Goal: Find specific page/section: Find specific page/section

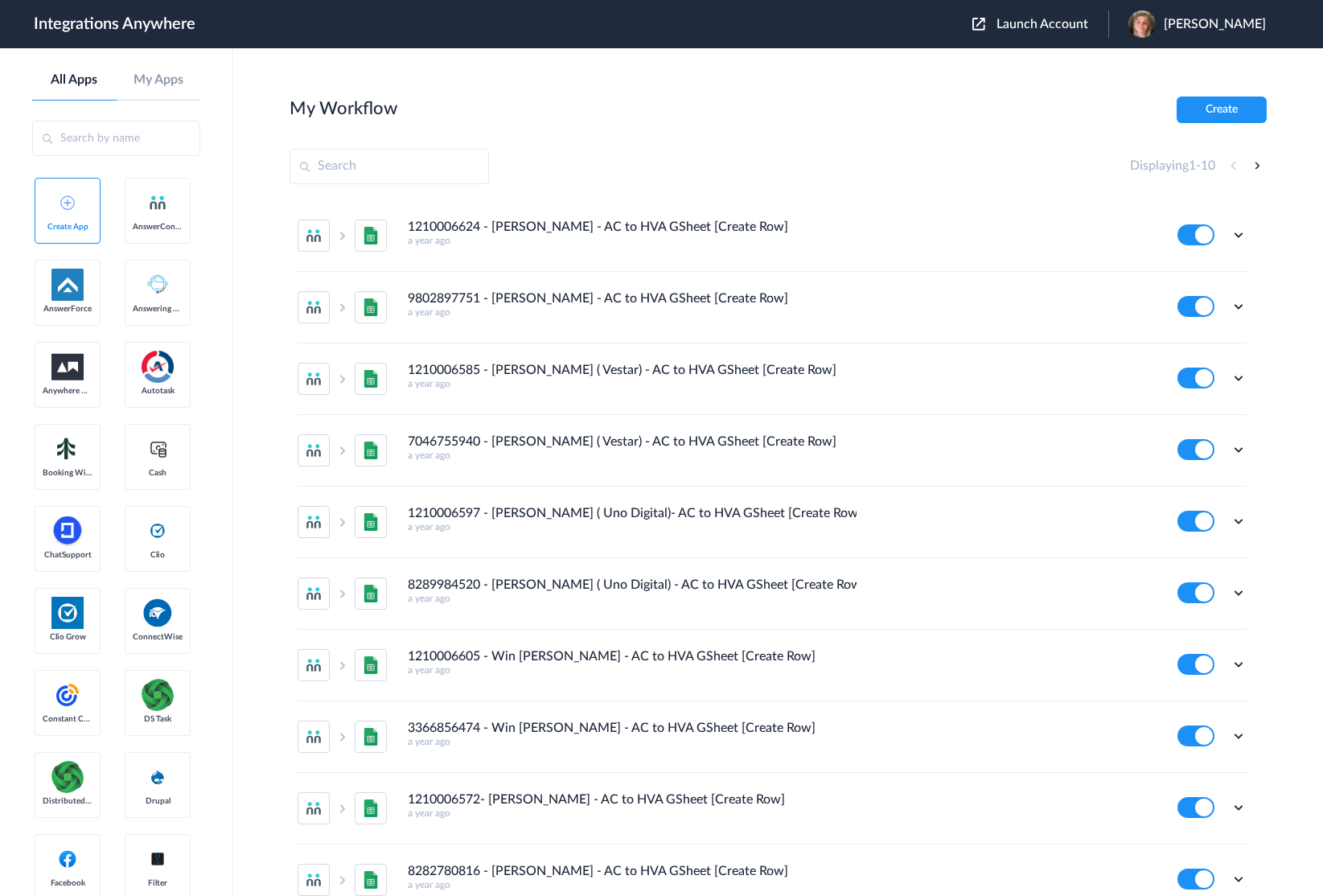
click at [366, 166] on input "text" at bounding box center [389, 166] width 199 height 35
paste input "8773511202"
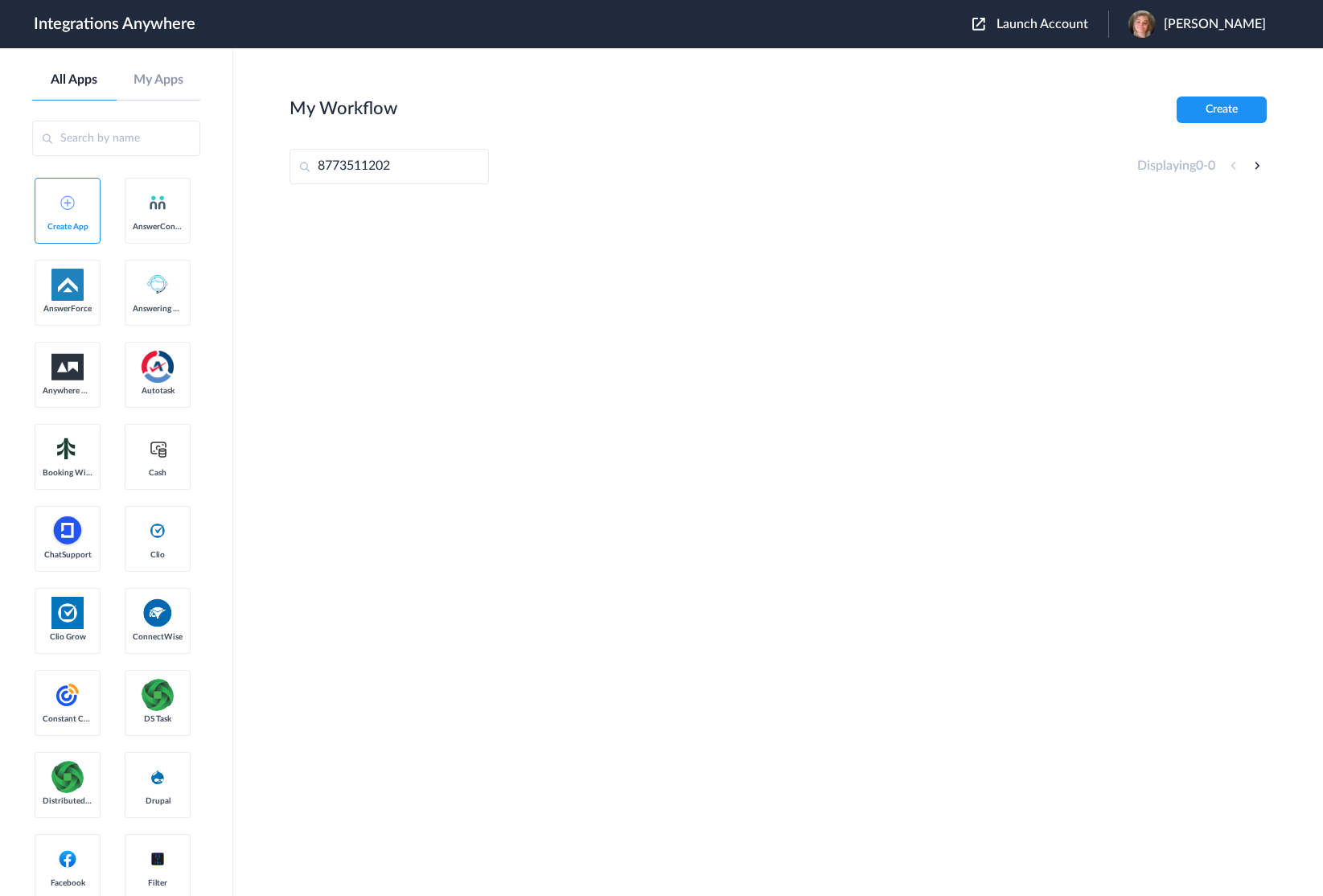
click at [321, 169] on input "8773511202" at bounding box center [389, 166] width 199 height 35
type input "+18773511202"
click at [1224, 22] on span "[PERSON_NAME]" at bounding box center [1214, 24] width 102 height 15
click at [1154, 64] on link "Logout" at bounding box center [1137, 65] width 34 height 12
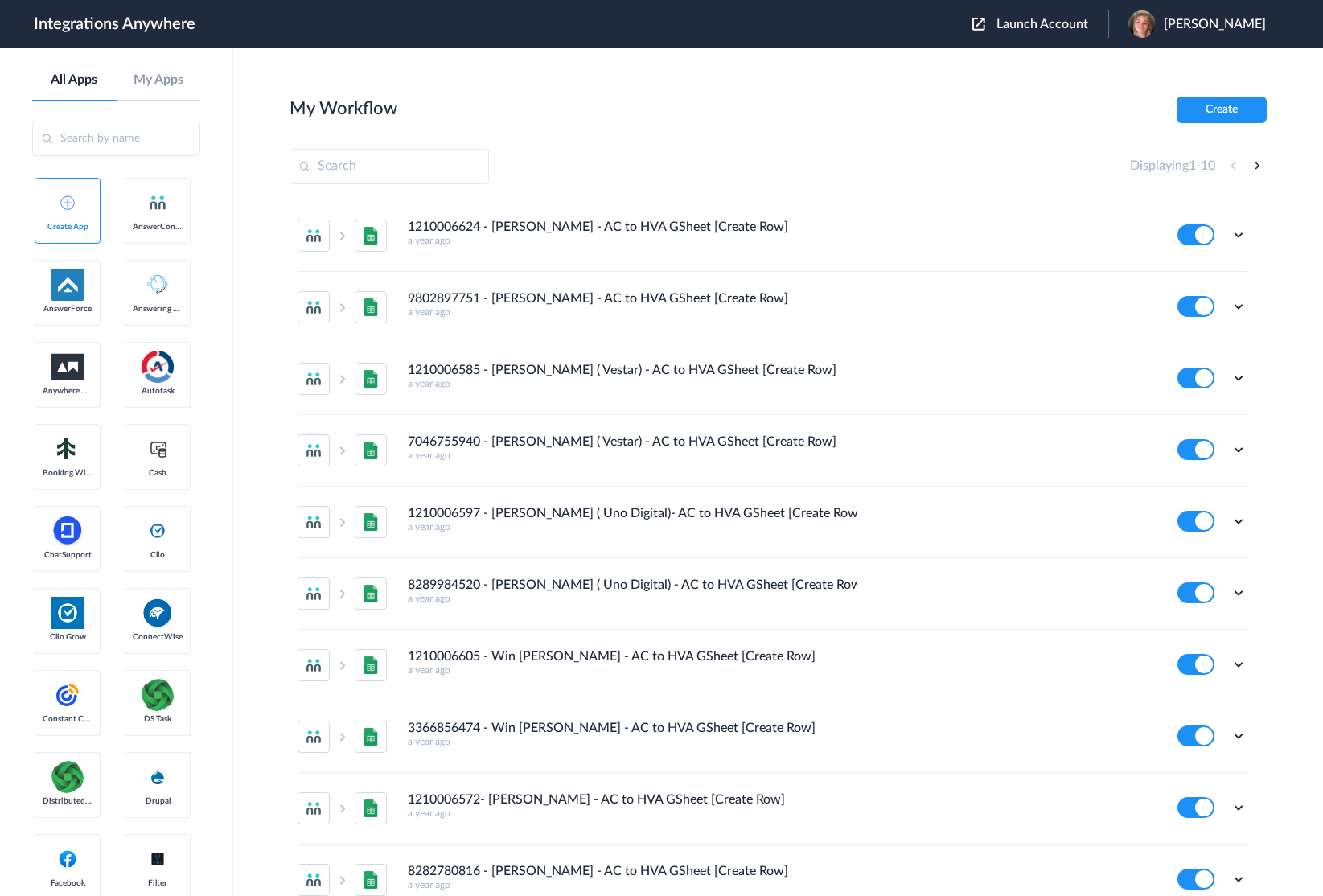
click at [365, 161] on input "text" at bounding box center [389, 166] width 199 height 35
paste input "8773511202"
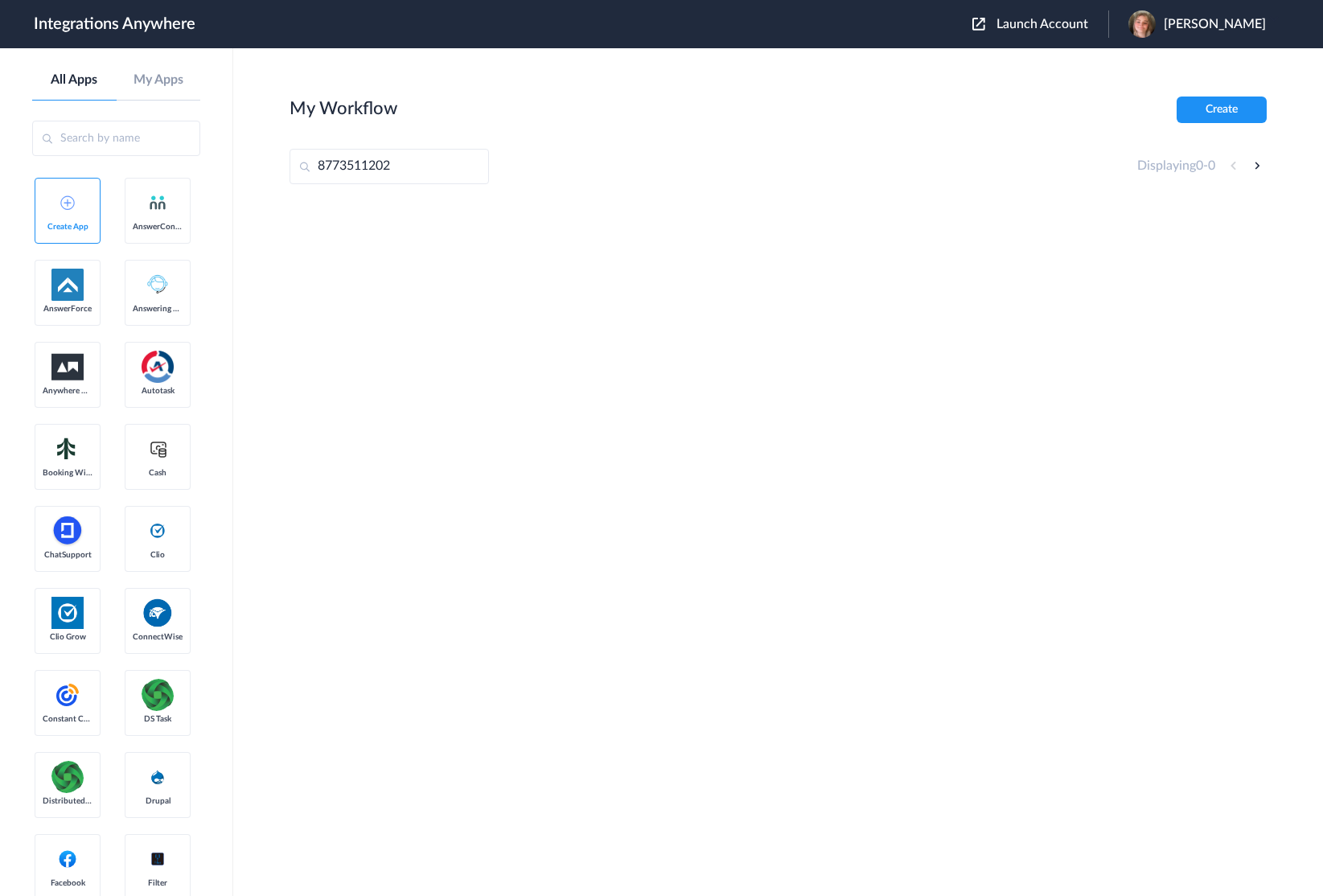
click at [320, 171] on input "8773511202" at bounding box center [389, 166] width 199 height 35
click at [403, 170] on input "8773511202" at bounding box center [389, 166] width 199 height 35
type input "8773511202"
click at [411, 166] on input "8773511202" at bounding box center [389, 166] width 199 height 35
click at [437, 161] on input "8773511202" at bounding box center [389, 166] width 199 height 35
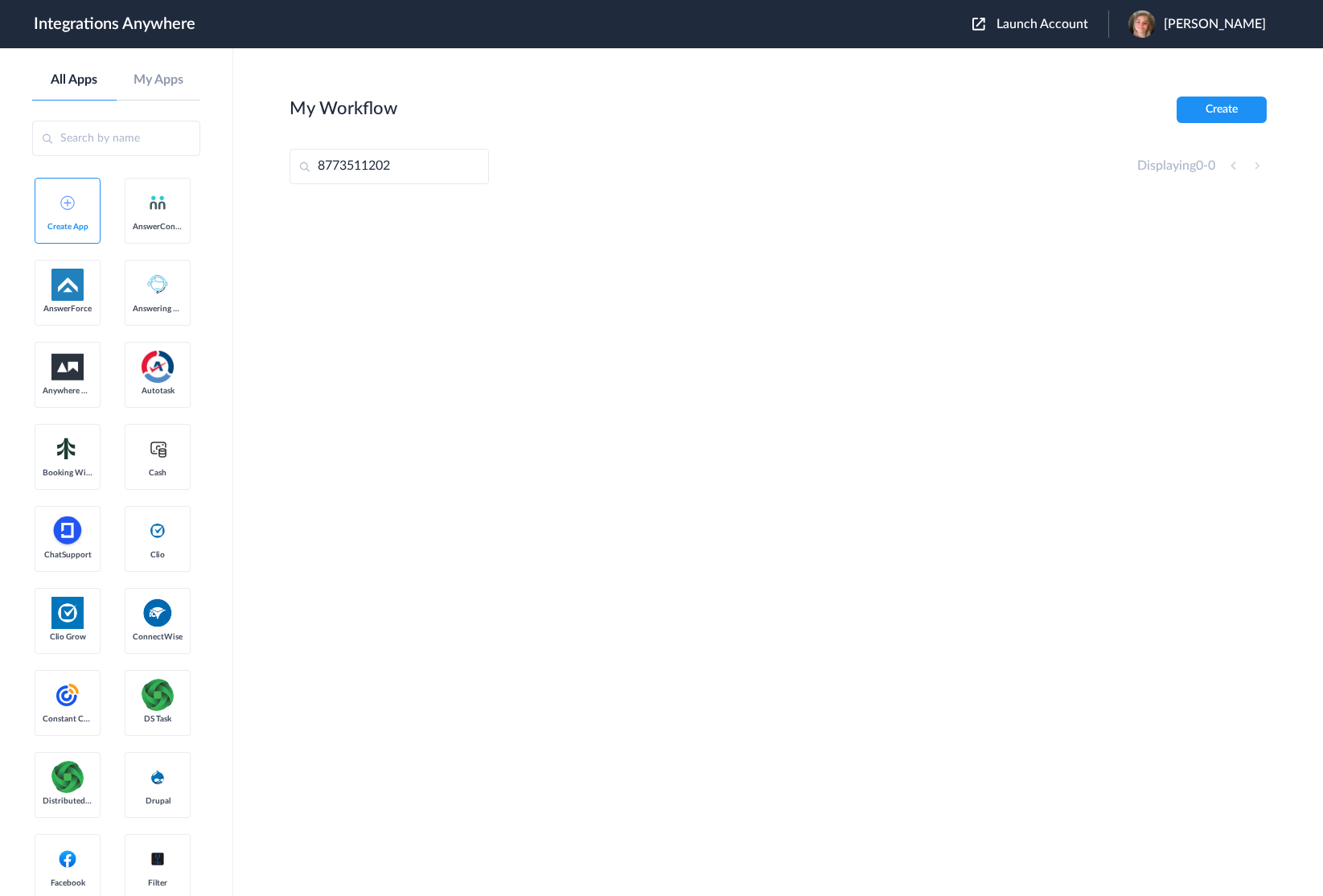
click at [1223, 24] on span "[PERSON_NAME]" at bounding box center [1214, 24] width 102 height 15
click at [1188, 58] on li "Logout" at bounding box center [1195, 66] width 174 height 30
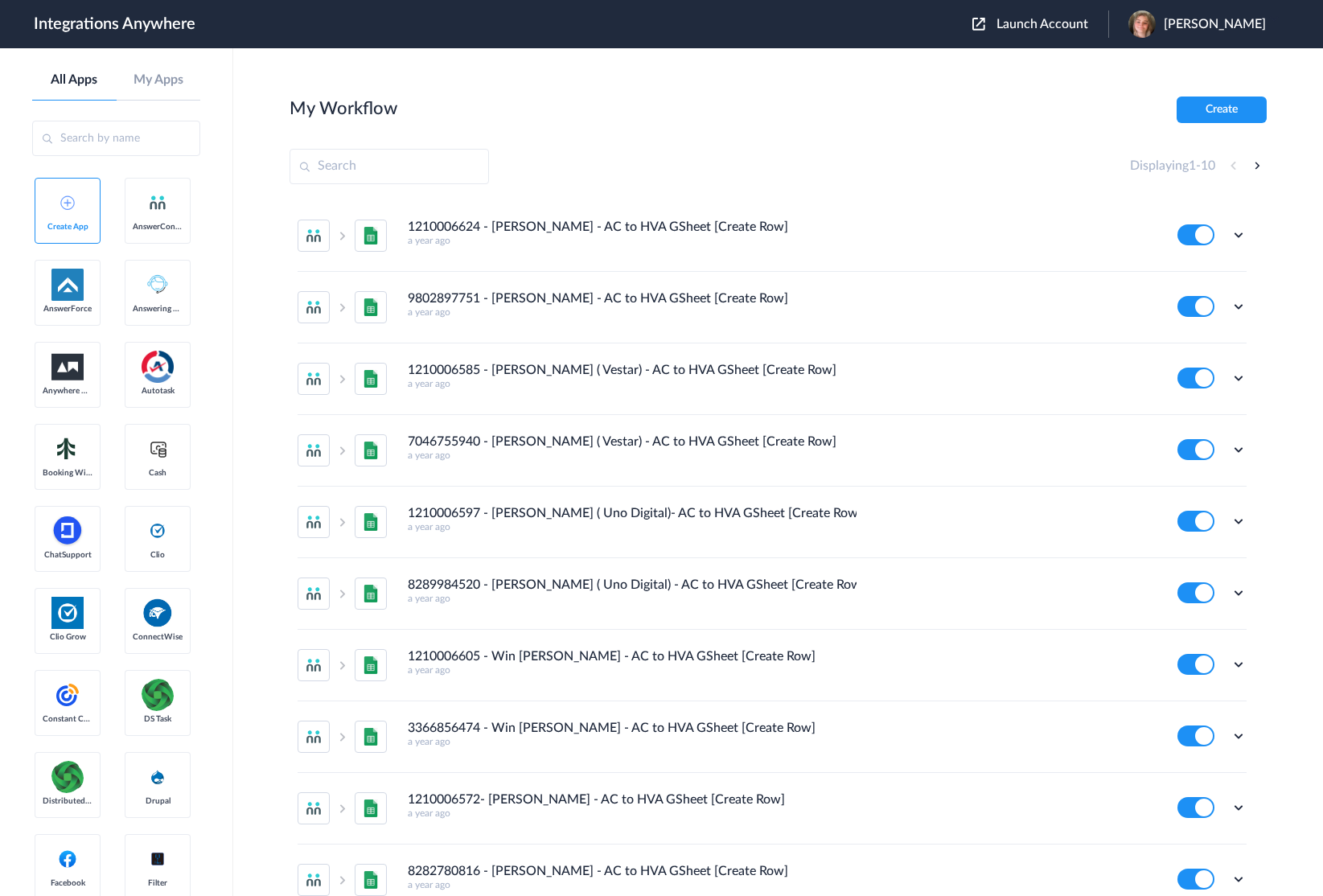
click at [380, 168] on input "text" at bounding box center [389, 166] width 199 height 35
paste input "8773511202"
type input "8773511202"
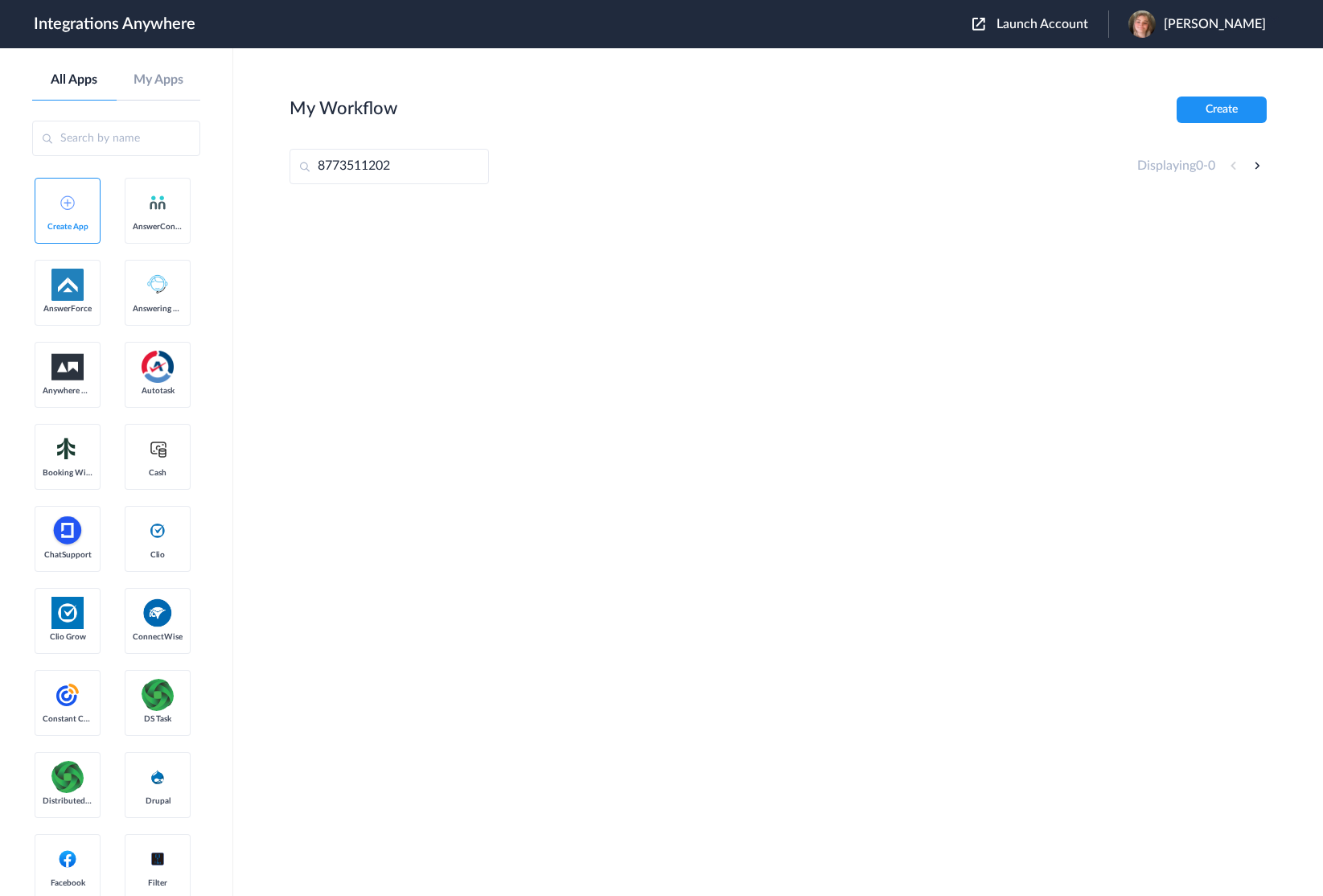
drag, startPoint x: 425, startPoint y: 172, endPoint x: 281, endPoint y: 162, distance: 144.3
click at [281, 162] on main "My Workflow Create 8773511202 Displaying 0 - 0" at bounding box center [778, 471] width 1090 height 847
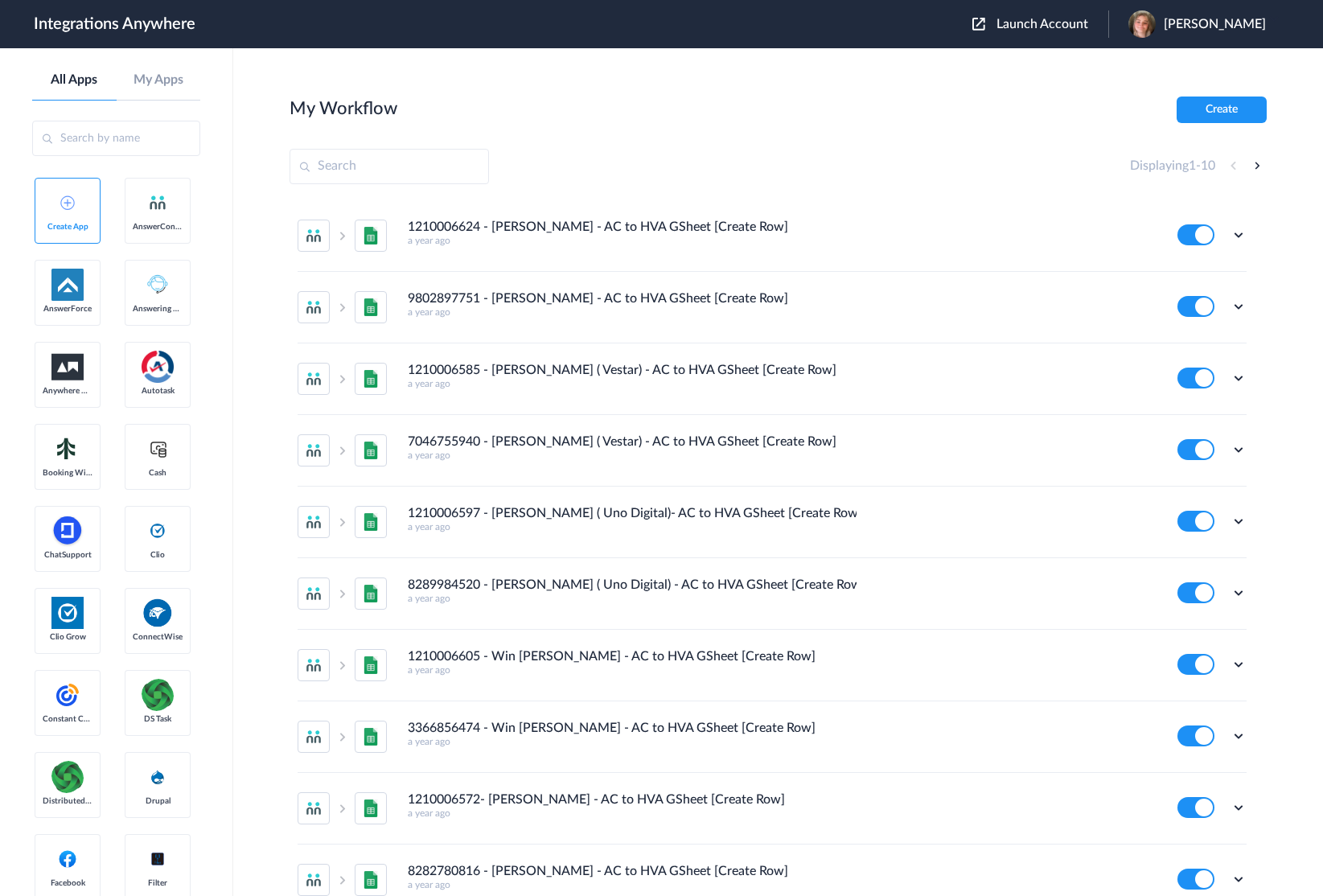
type input "E"
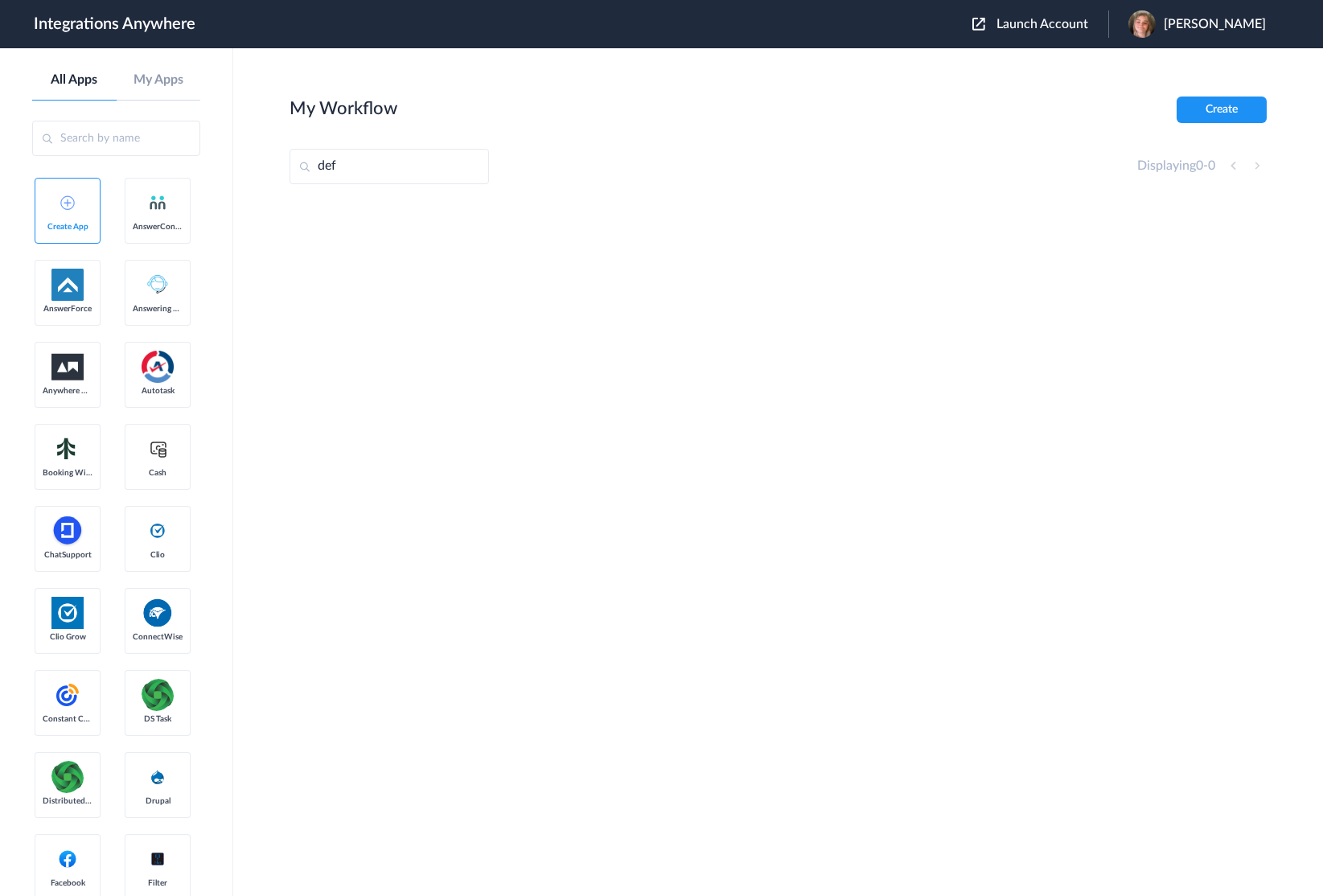
type input "def"
